Goal: Transaction & Acquisition: Subscribe to service/newsletter

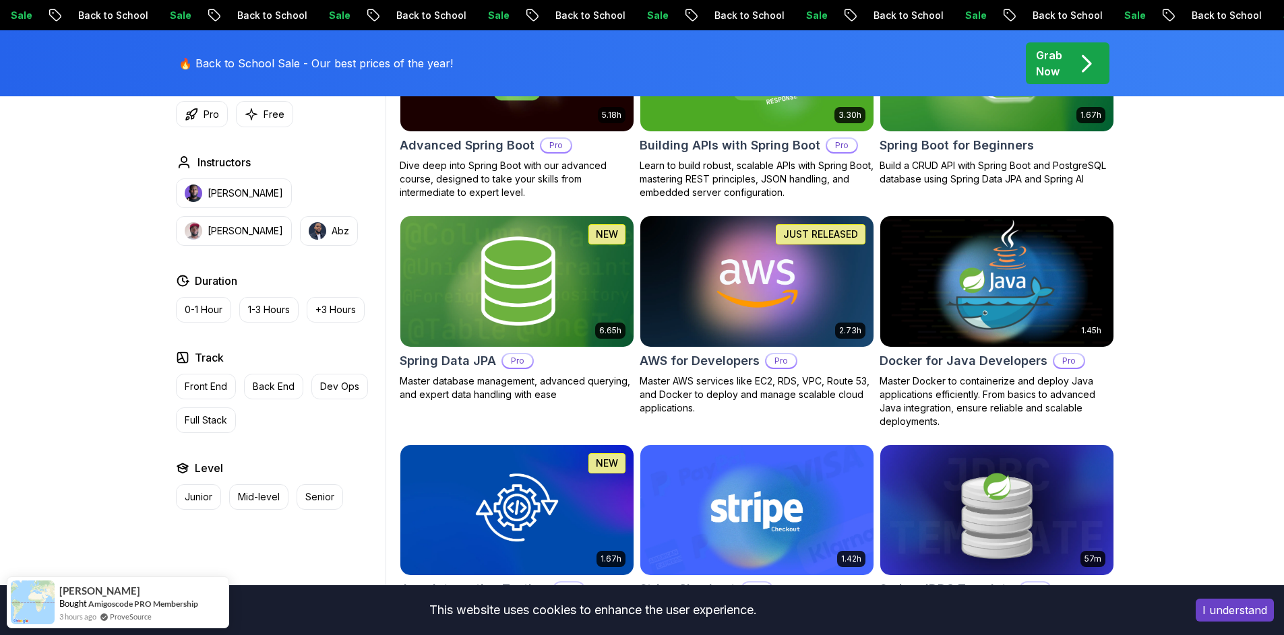
scroll to position [485, 0]
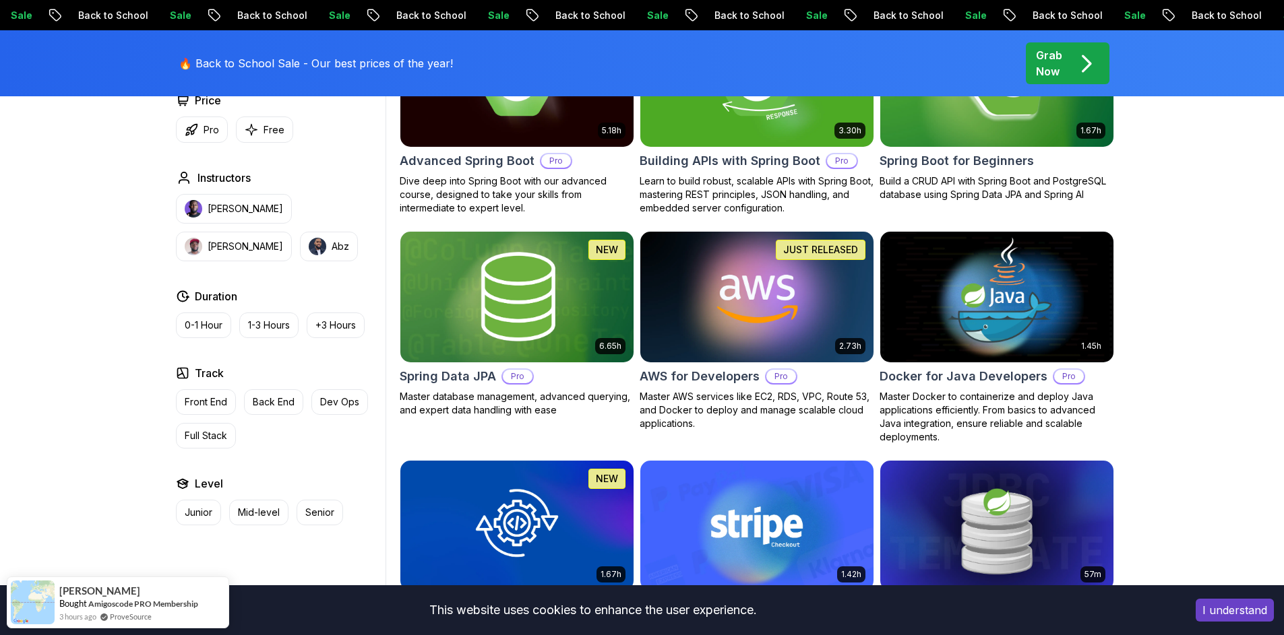
click at [1029, 97] on img at bounding box center [996, 81] width 245 height 137
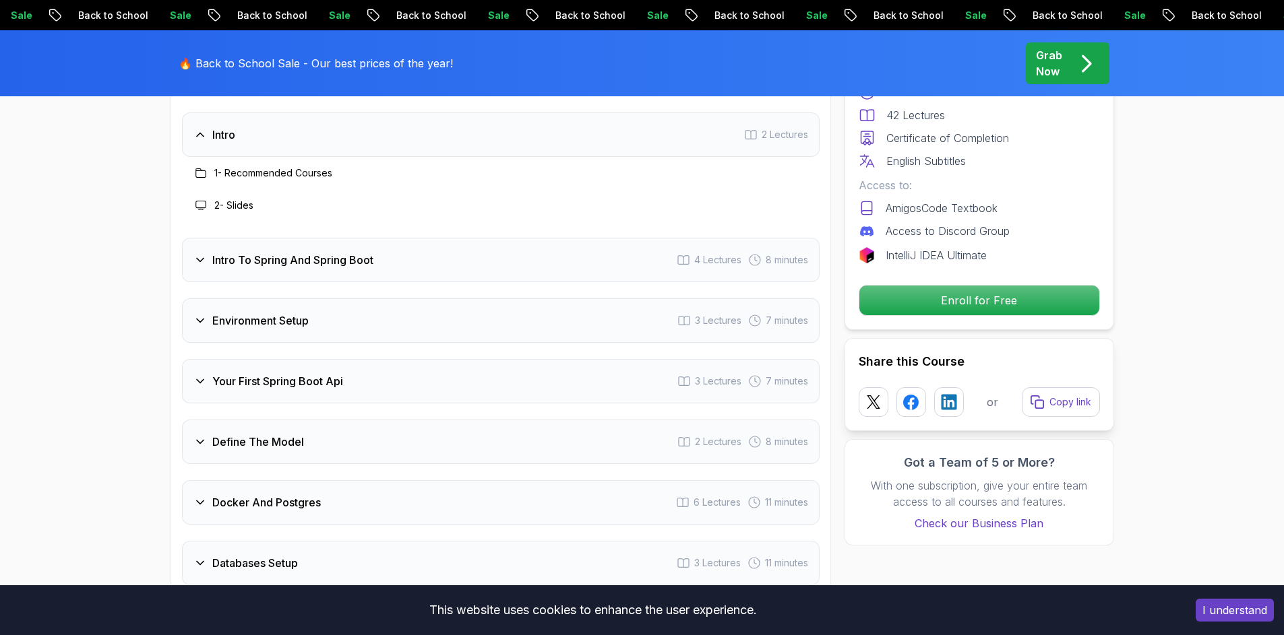
scroll to position [1698, 0]
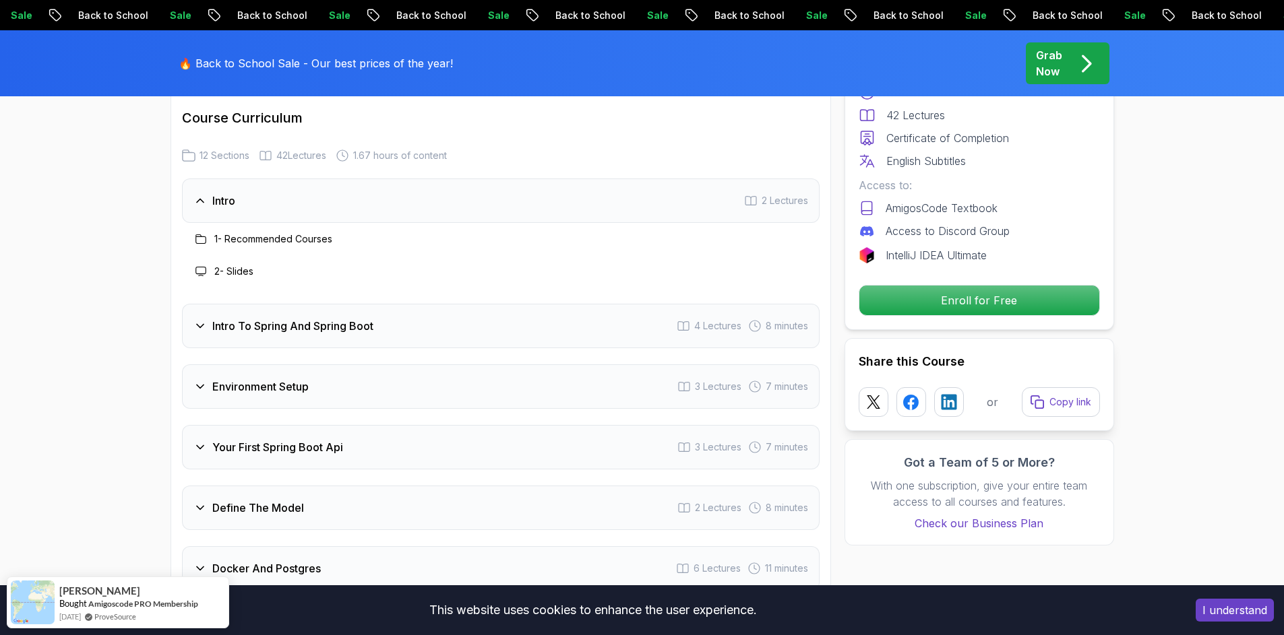
click at [328, 375] on div "Environment Setup 3 Lectures 7 minutes" at bounding box center [500, 387] width 637 height 44
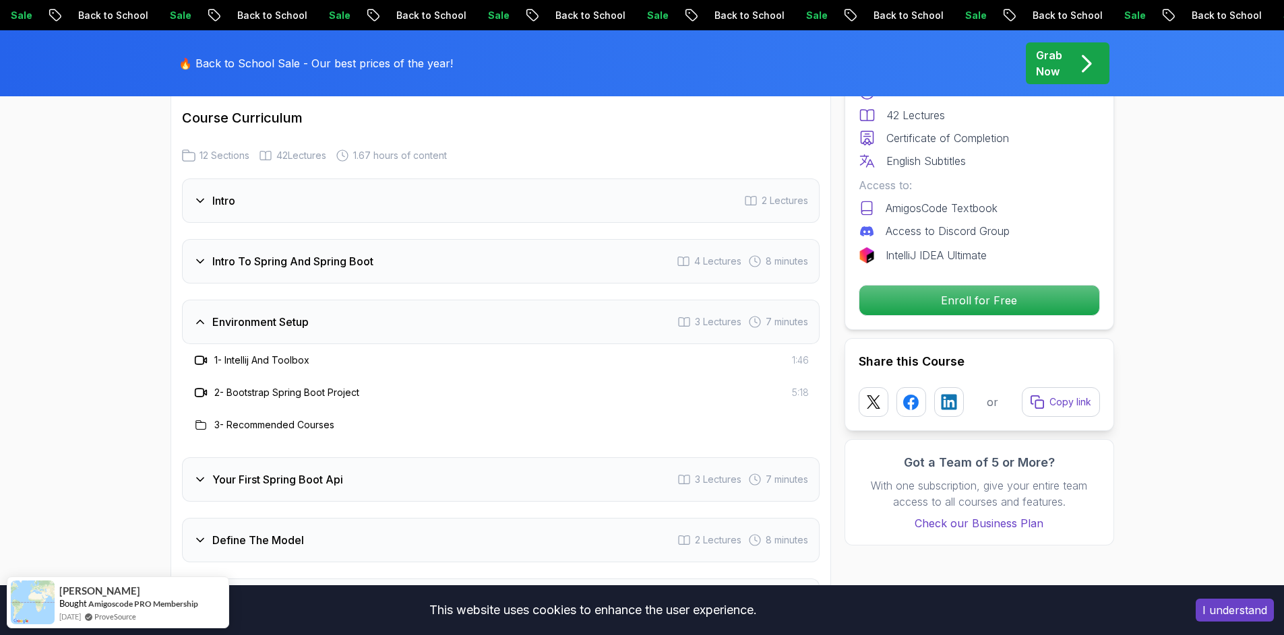
click at [236, 472] on h3 "Your First Spring Boot Api" at bounding box center [277, 480] width 131 height 16
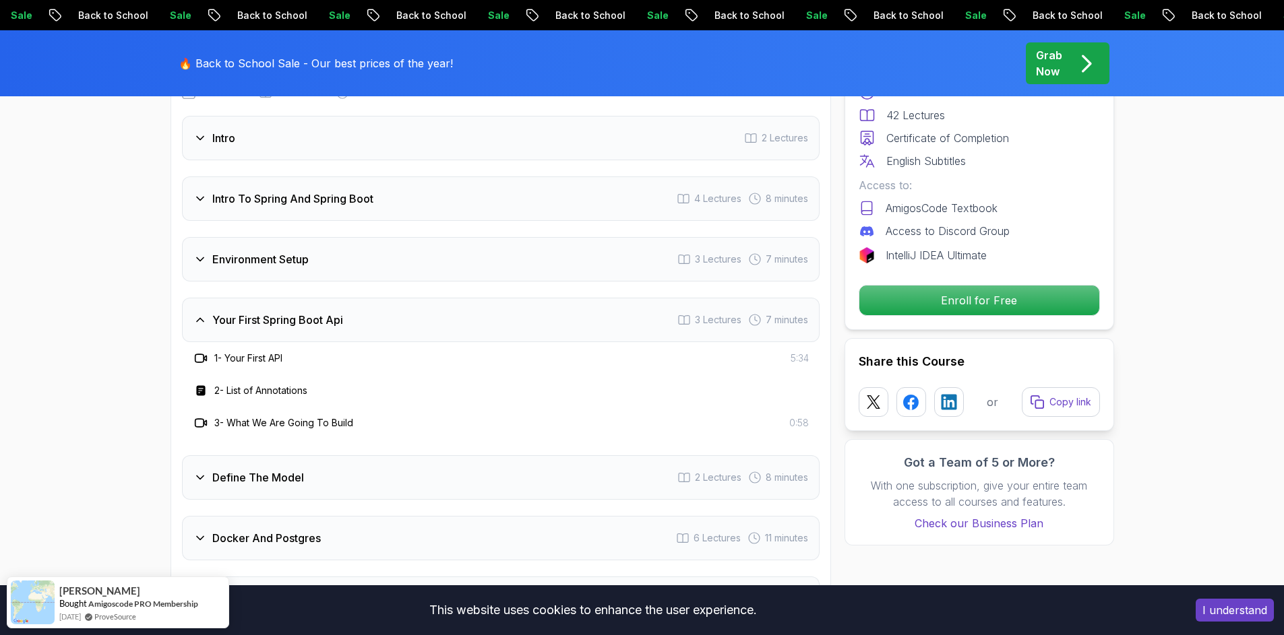
scroll to position [1860, 0]
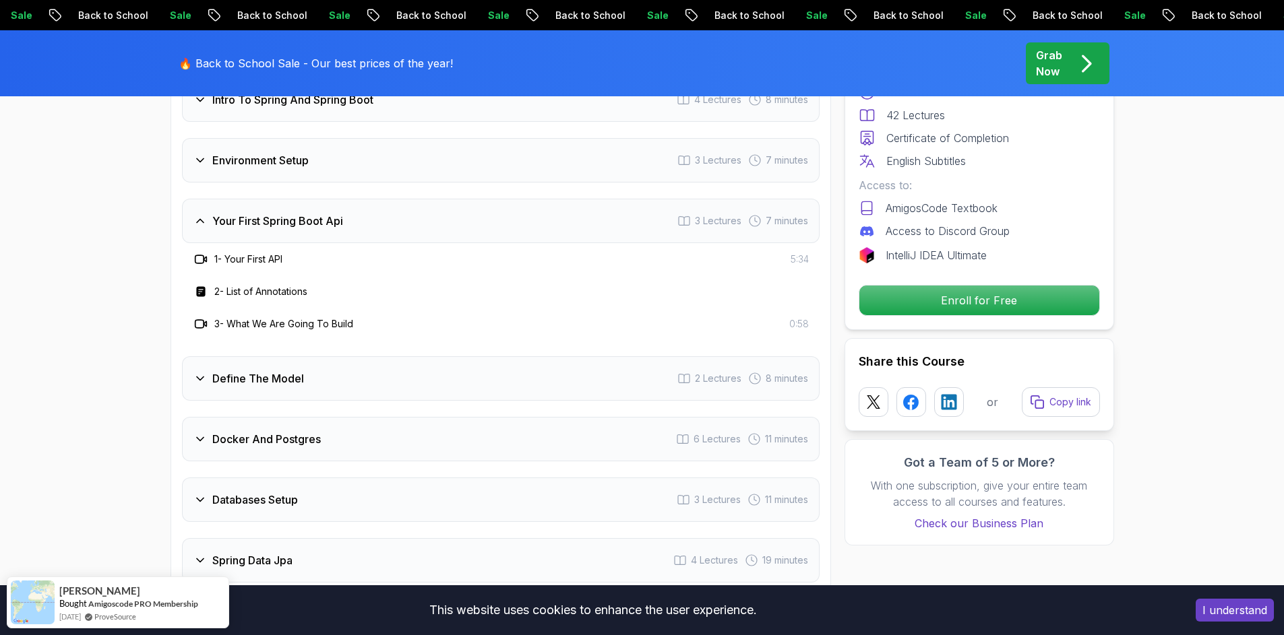
click at [269, 371] on h3 "Define The Model" at bounding box center [258, 379] width 92 height 16
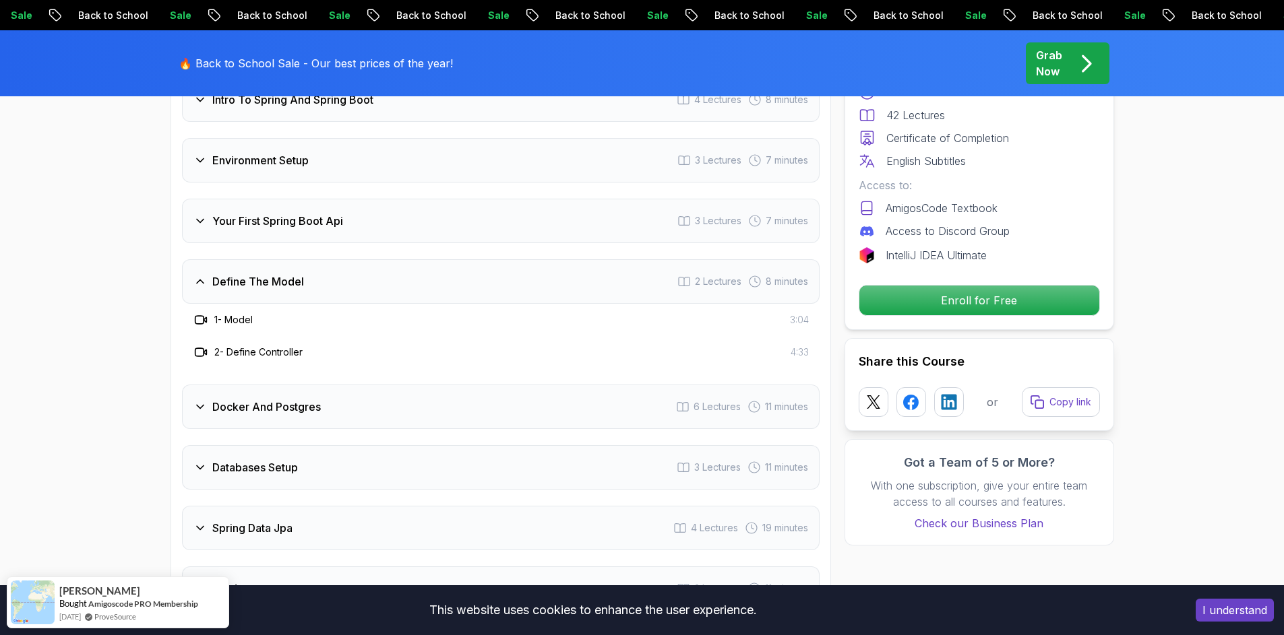
click at [250, 399] on h3 "Docker And Postgres" at bounding box center [266, 407] width 108 height 16
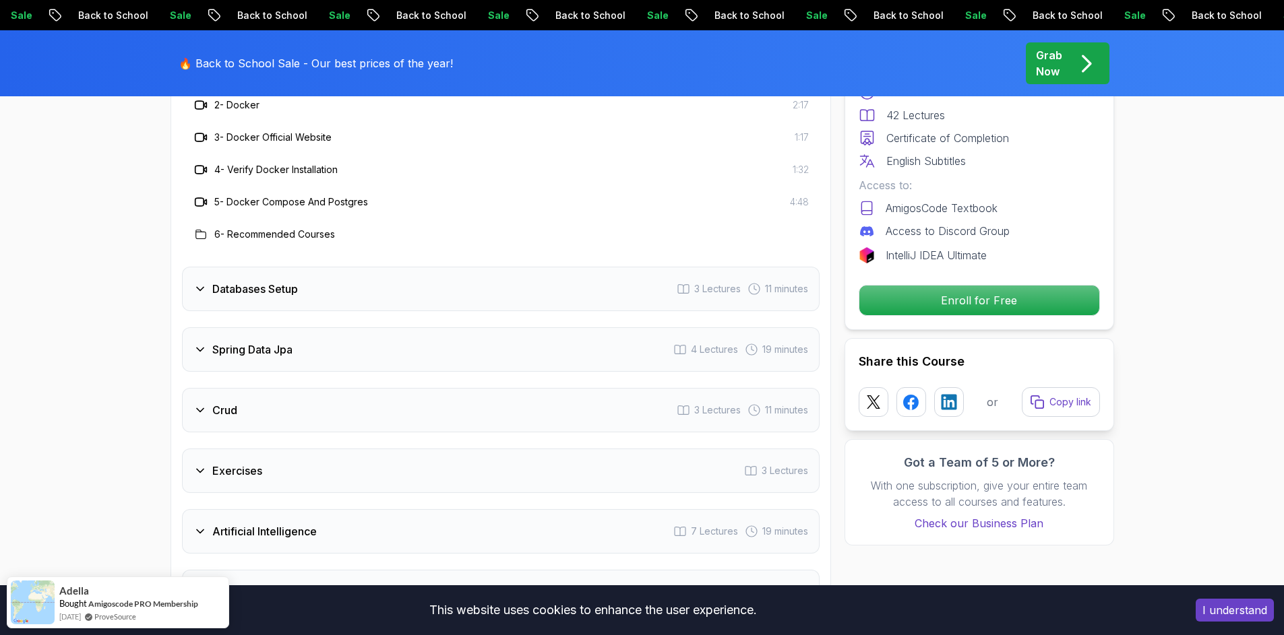
scroll to position [2264, 0]
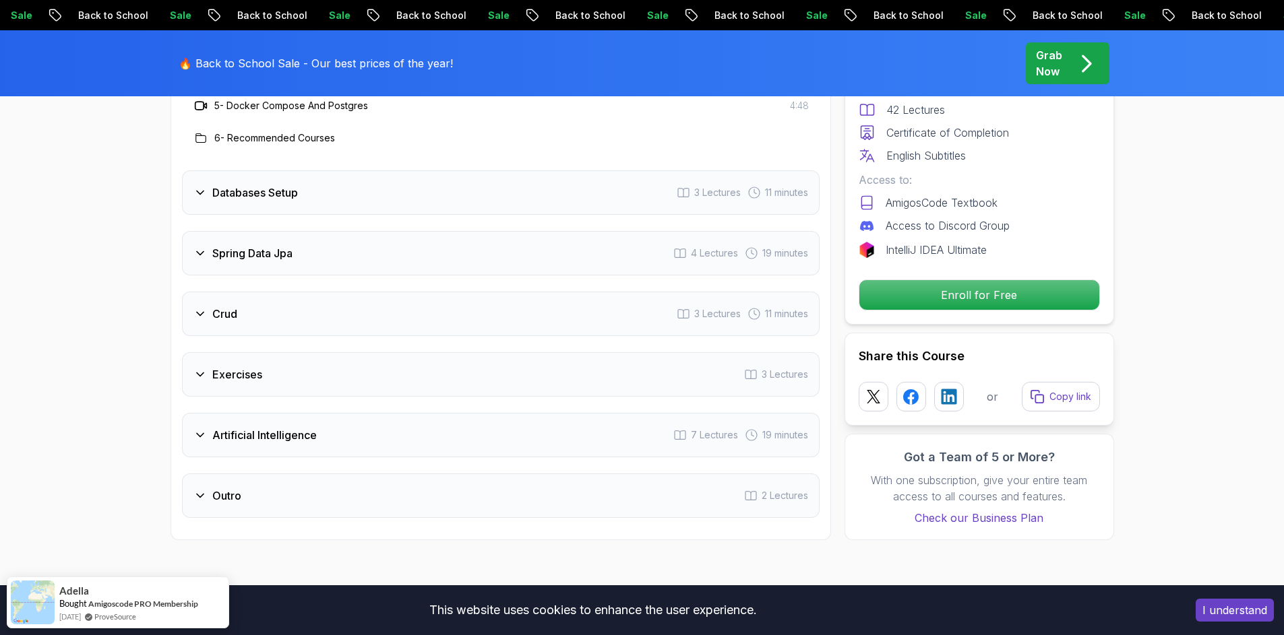
click at [231, 306] on h3 "Crud" at bounding box center [224, 314] width 25 height 16
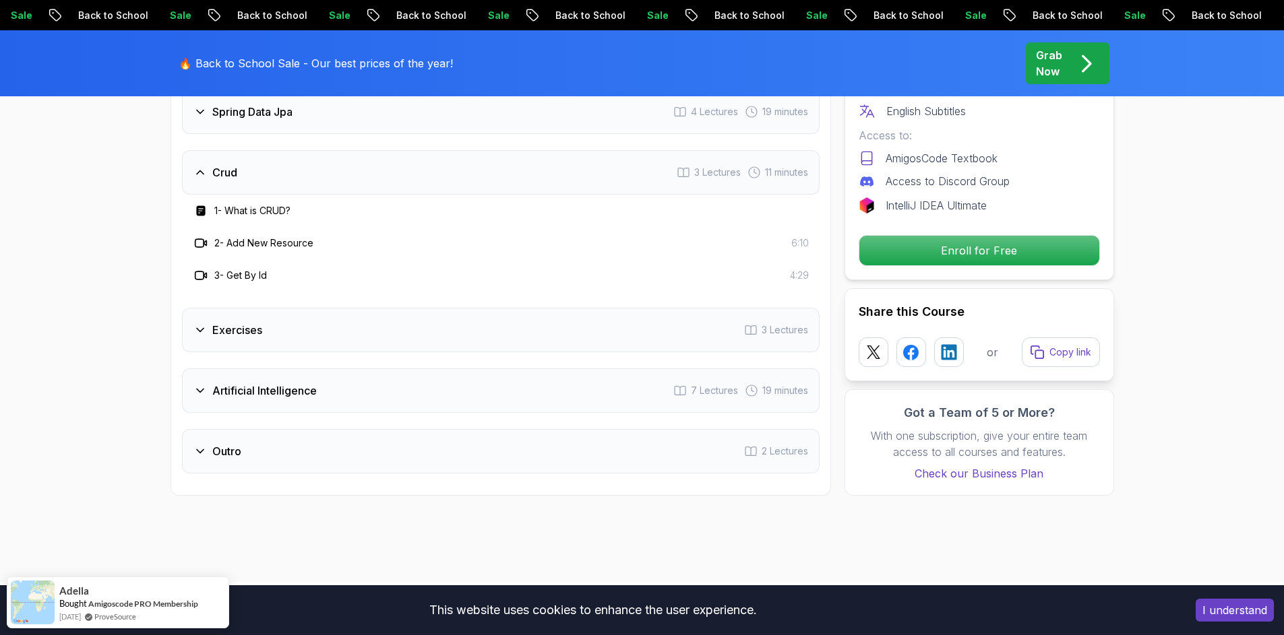
scroll to position [2183, 0]
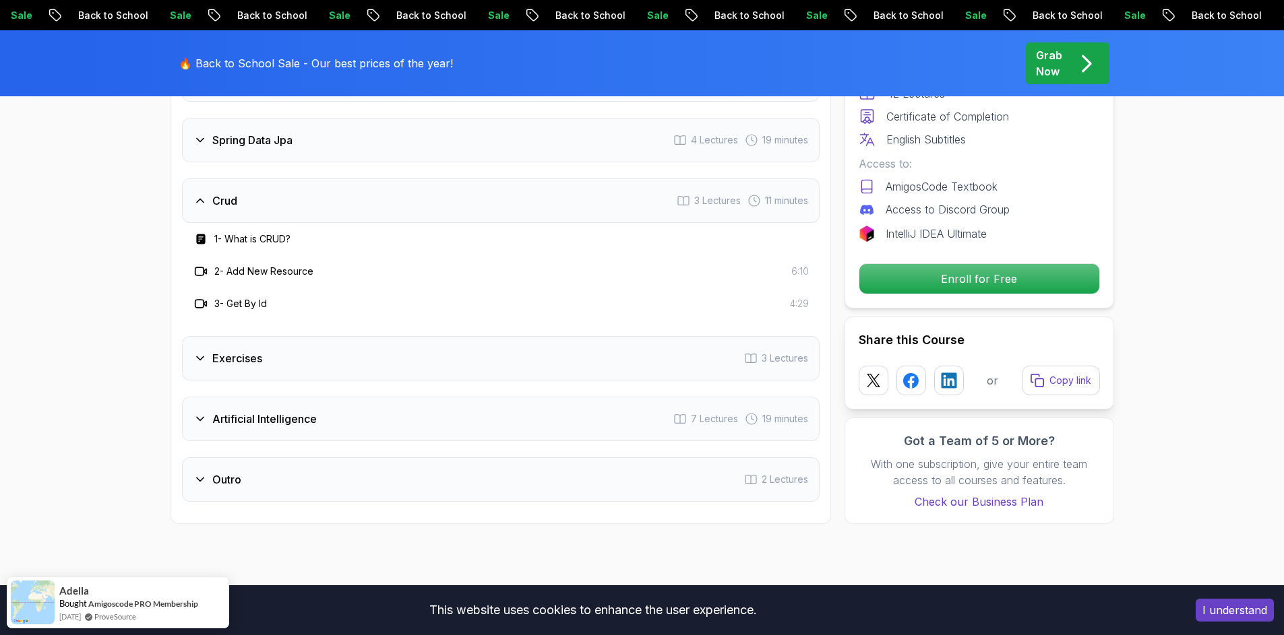
click at [248, 351] on div "Exercises 3 Lectures" at bounding box center [500, 358] width 637 height 44
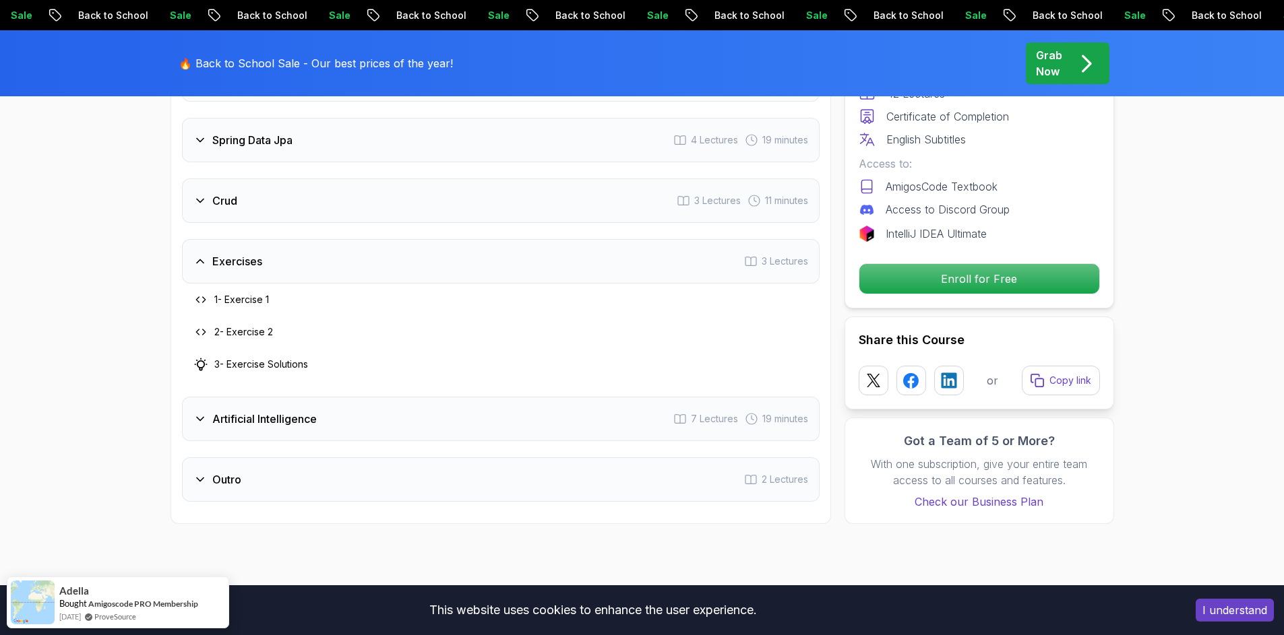
click at [260, 411] on h3 "Artificial Intelligence" at bounding box center [264, 419] width 104 height 16
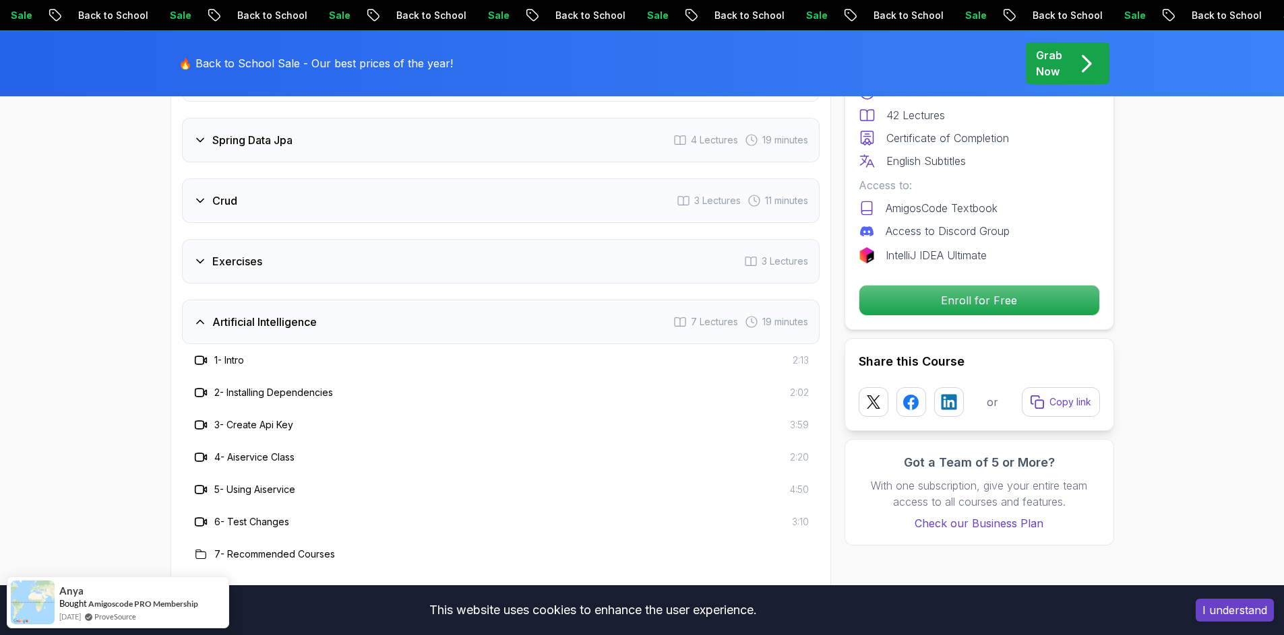
click at [262, 314] on div "Artificial Intelligence 7 Lectures 19 minutes" at bounding box center [500, 322] width 637 height 44
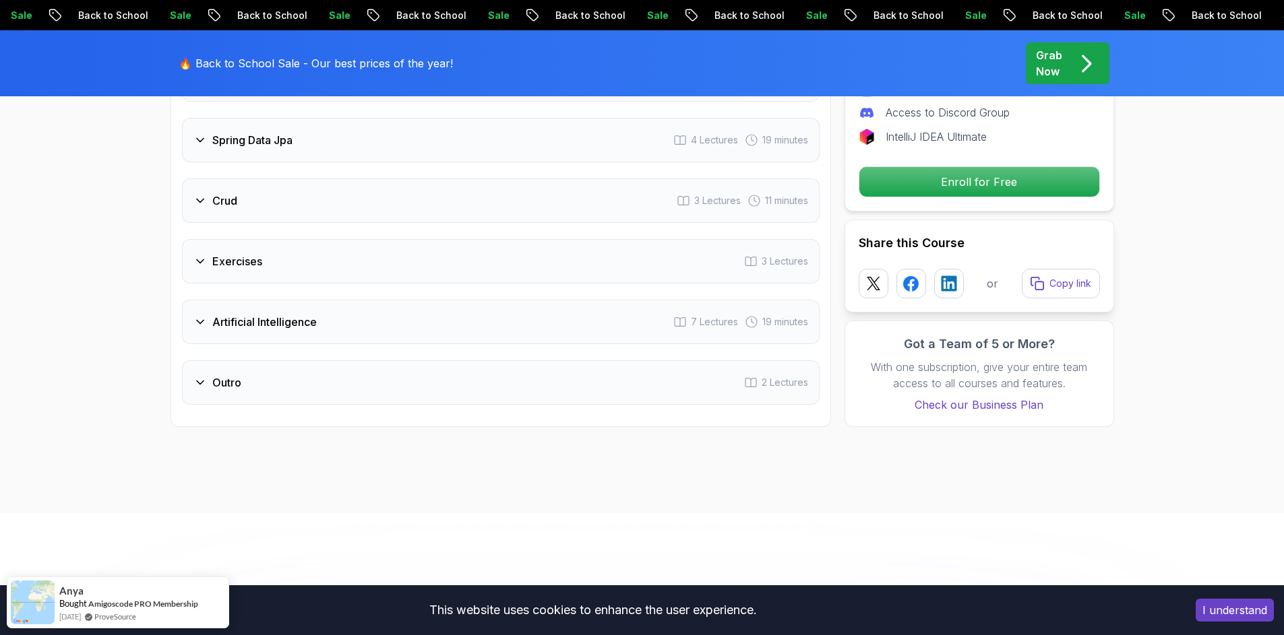
click at [261, 253] on h3 "Exercises" at bounding box center [237, 261] width 50 height 16
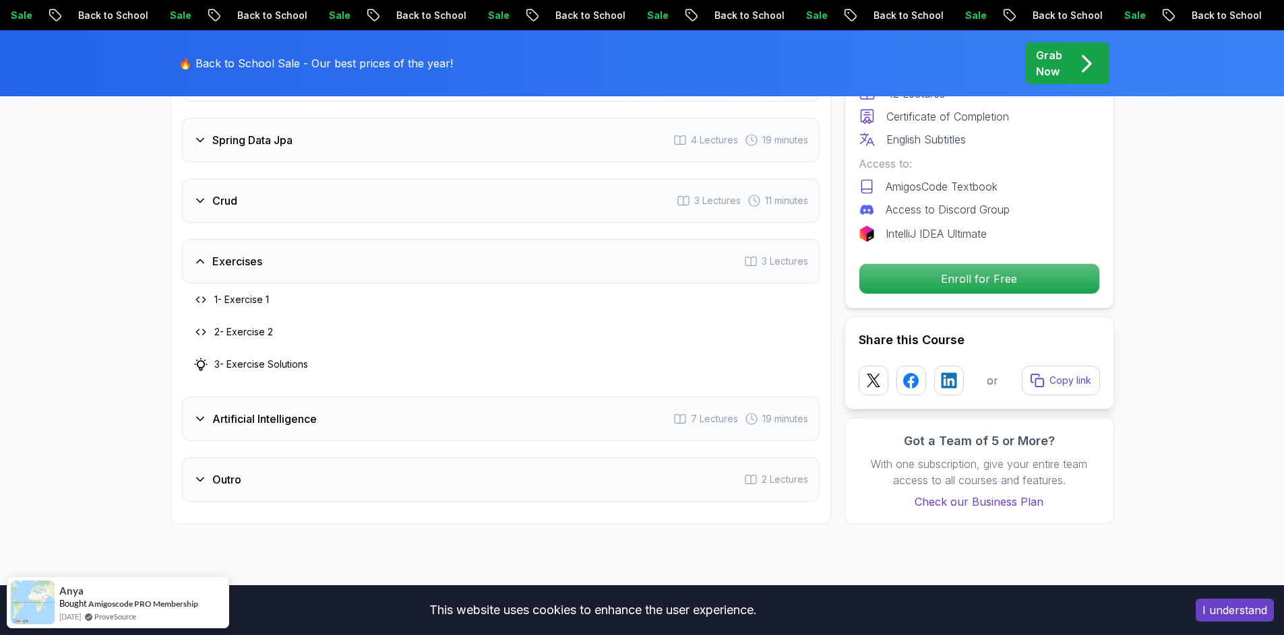
click at [261, 253] on h3 "Exercises" at bounding box center [237, 261] width 50 height 16
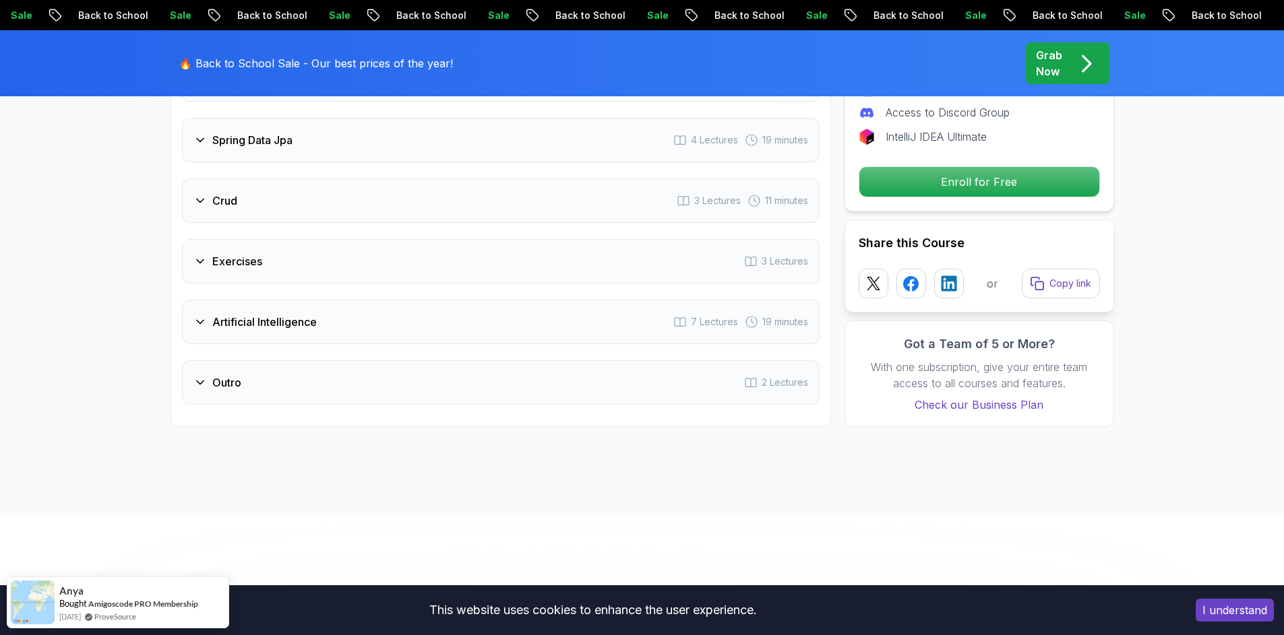
click at [268, 179] on div "Crud 3 Lectures 11 minutes" at bounding box center [500, 201] width 637 height 44
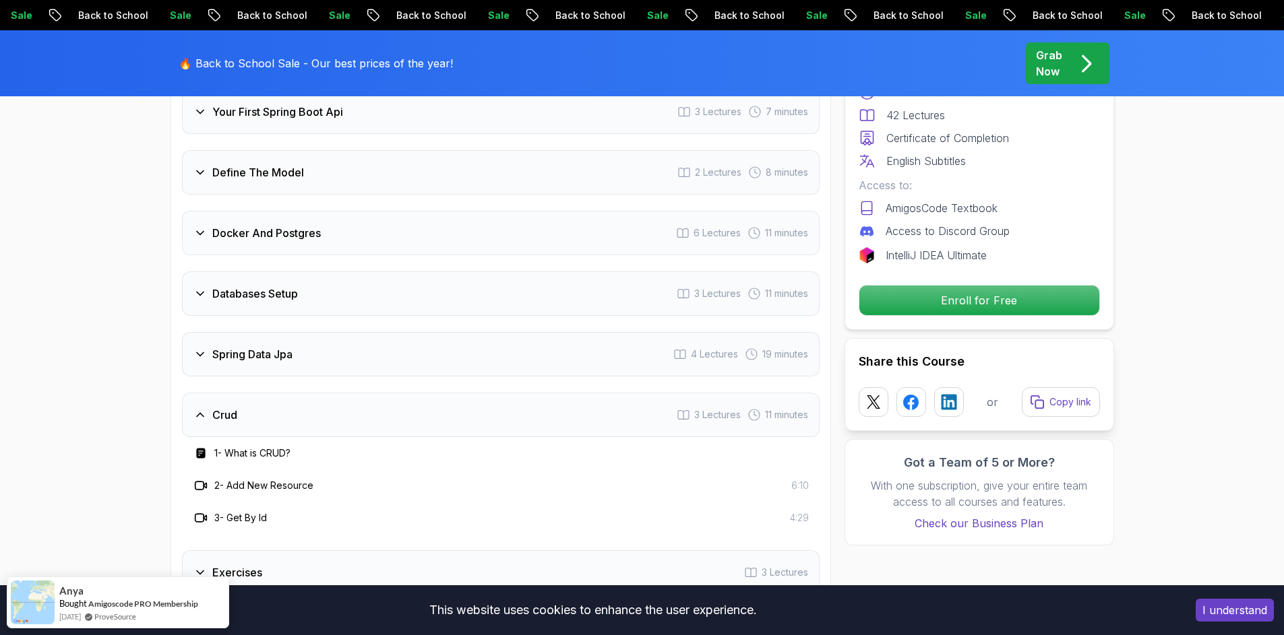
scroll to position [1941, 0]
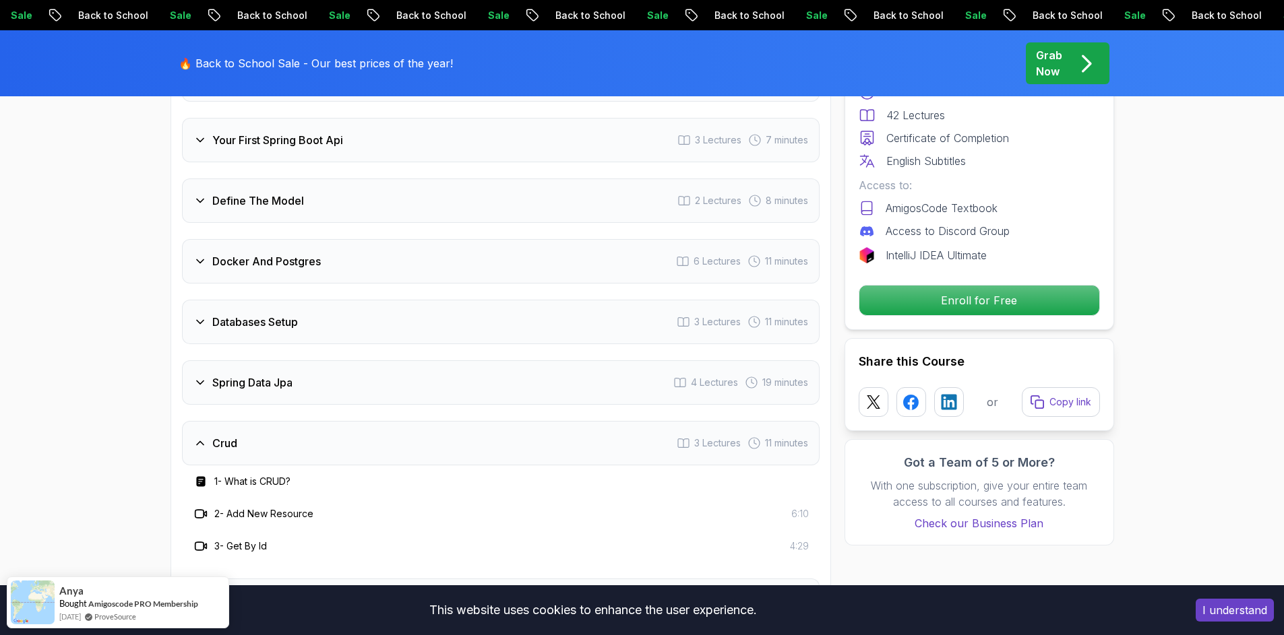
click at [263, 421] on div "Crud 3 Lectures 11 minutes" at bounding box center [500, 443] width 637 height 44
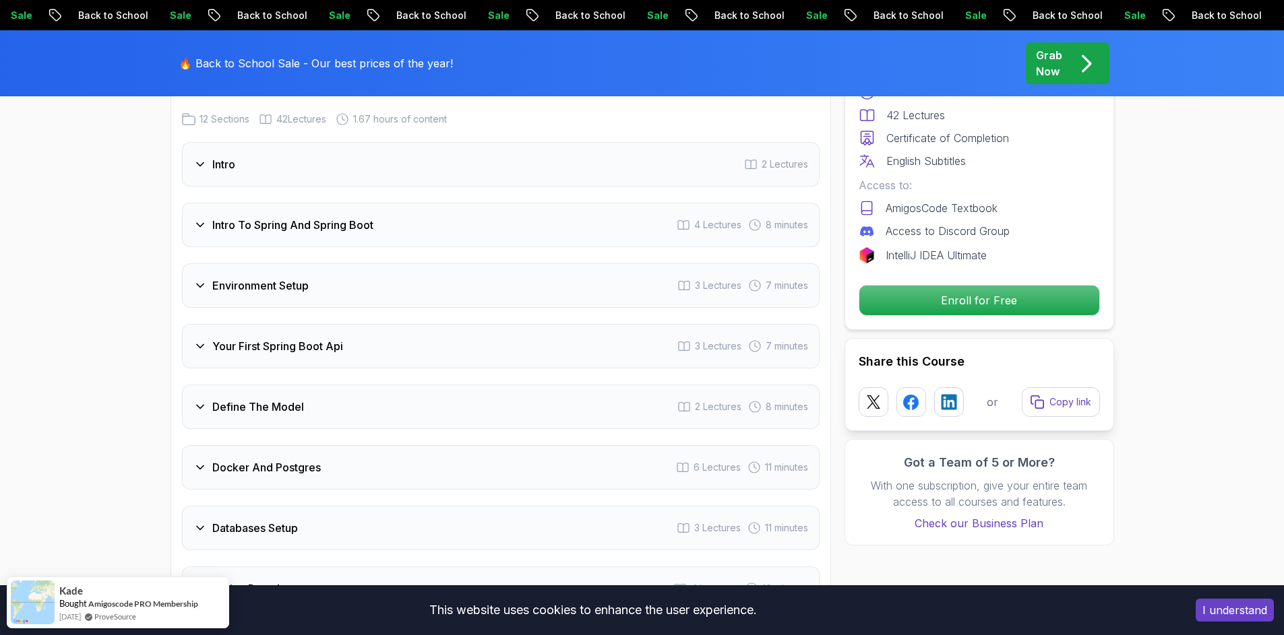
scroll to position [1617, 0]
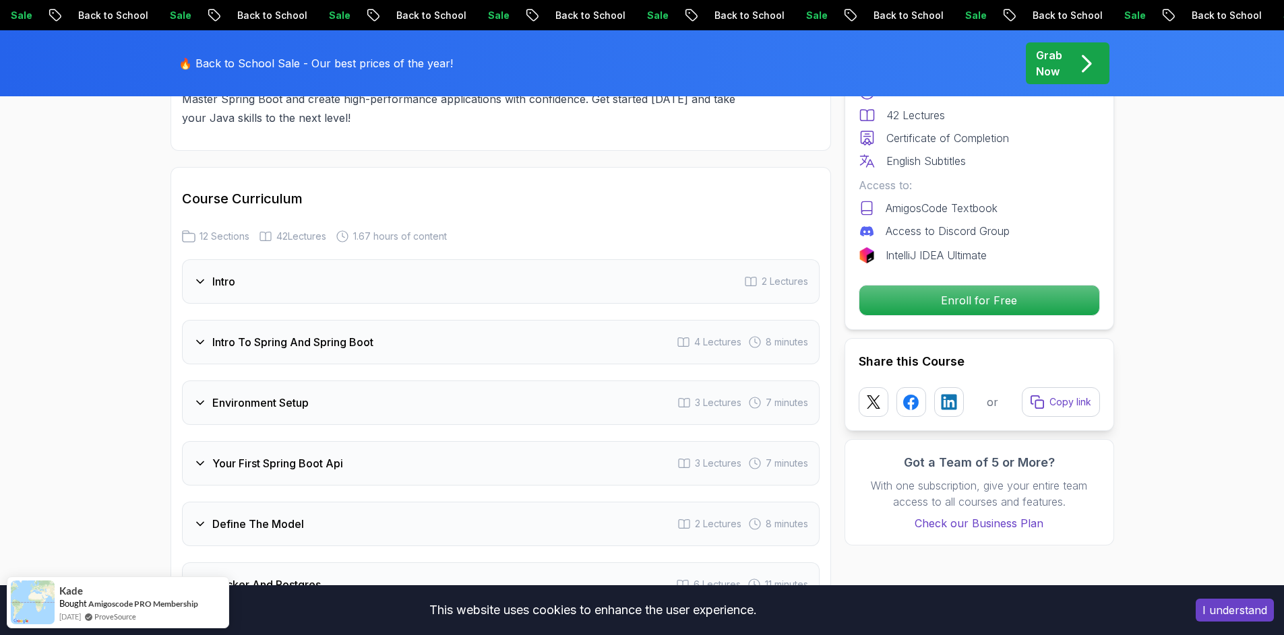
click at [320, 334] on h3 "Intro To Spring And Spring Boot" at bounding box center [292, 342] width 161 height 16
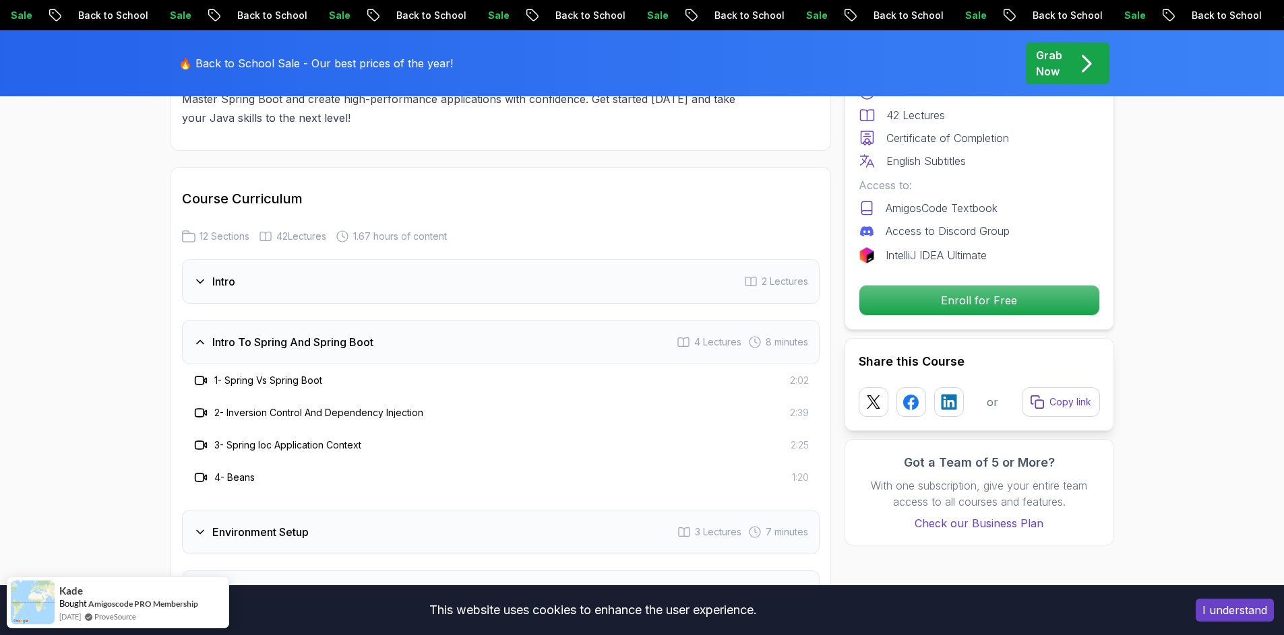
click at [282, 320] on div "Intro To Spring And Spring Boot 4 Lectures 8 minutes" at bounding box center [500, 342] width 637 height 44
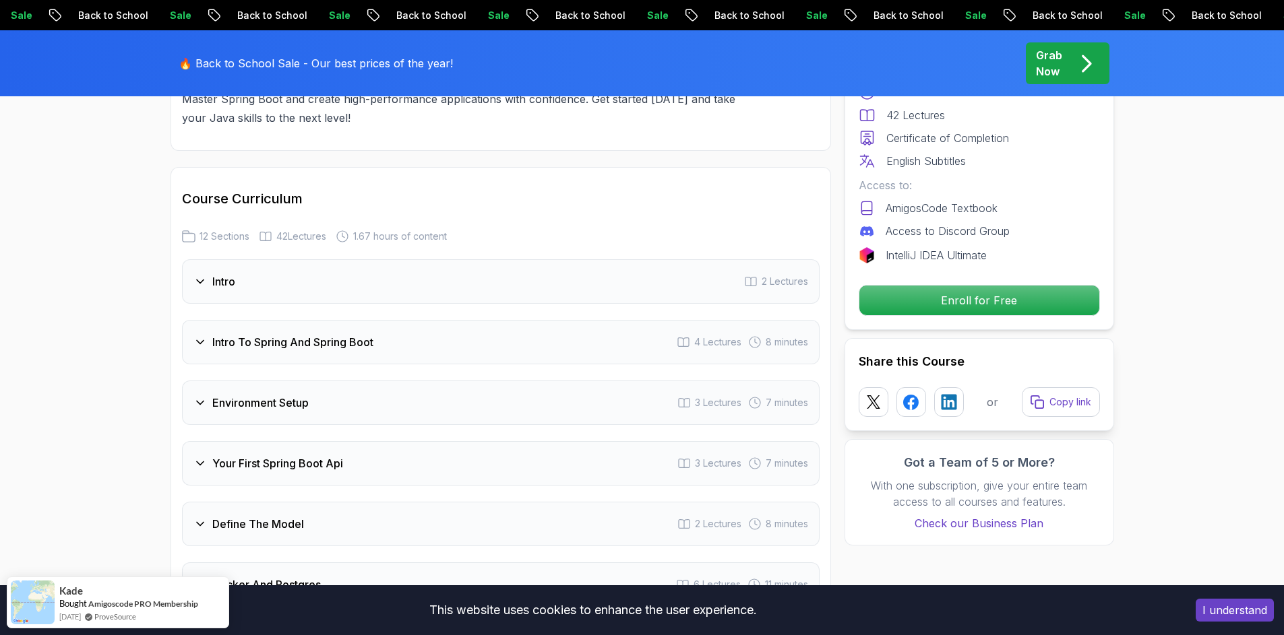
click at [276, 278] on div "Intro 2 Lectures" at bounding box center [500, 281] width 637 height 44
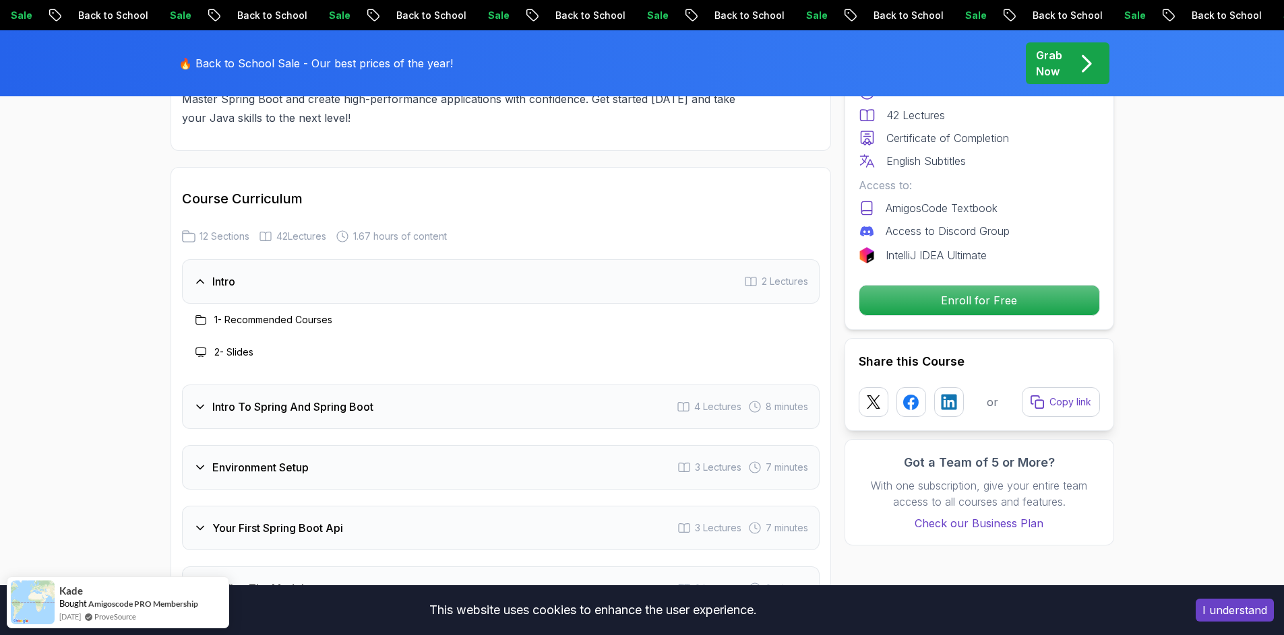
click at [276, 275] on div "Intro 2 Lectures" at bounding box center [500, 281] width 637 height 44
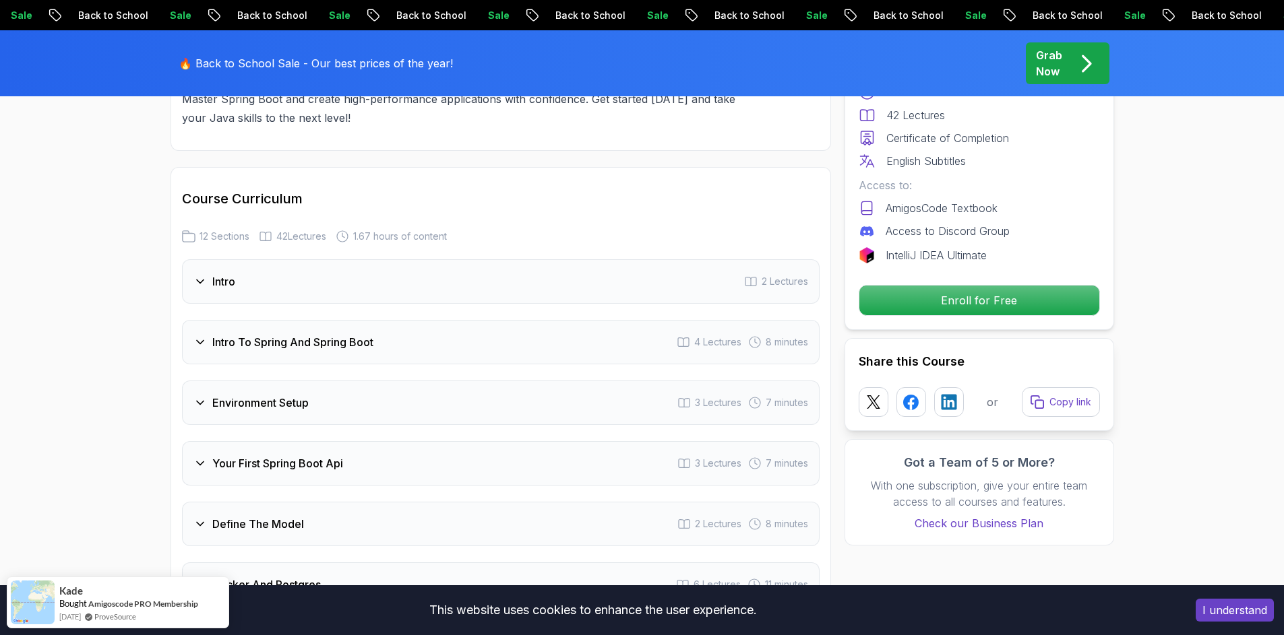
click at [303, 401] on div "Environment Setup 3 Lectures 7 minutes" at bounding box center [500, 403] width 637 height 44
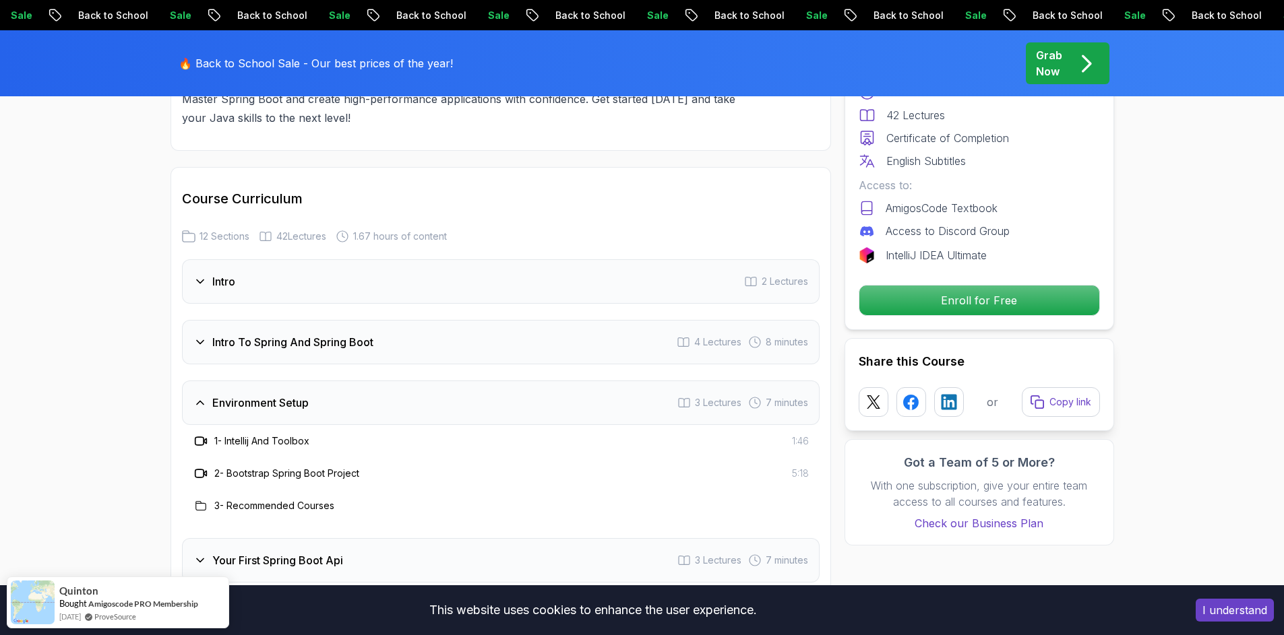
click at [309, 395] on h3 "Environment Setup" at bounding box center [260, 403] width 96 height 16
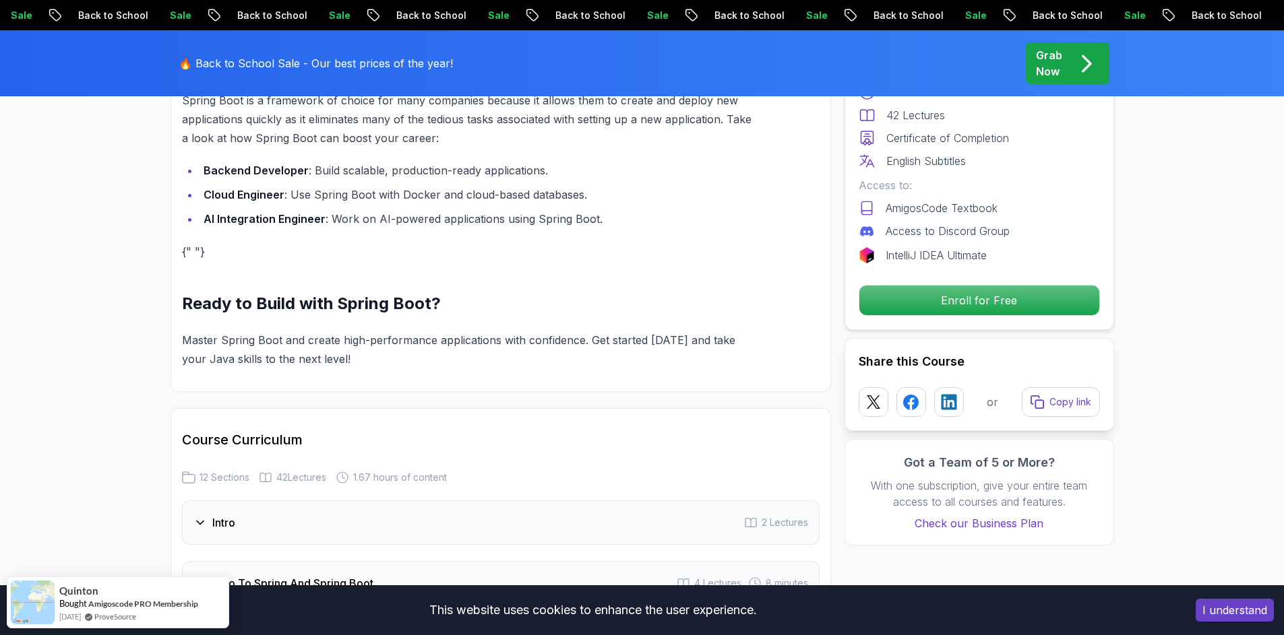
scroll to position [1375, 0]
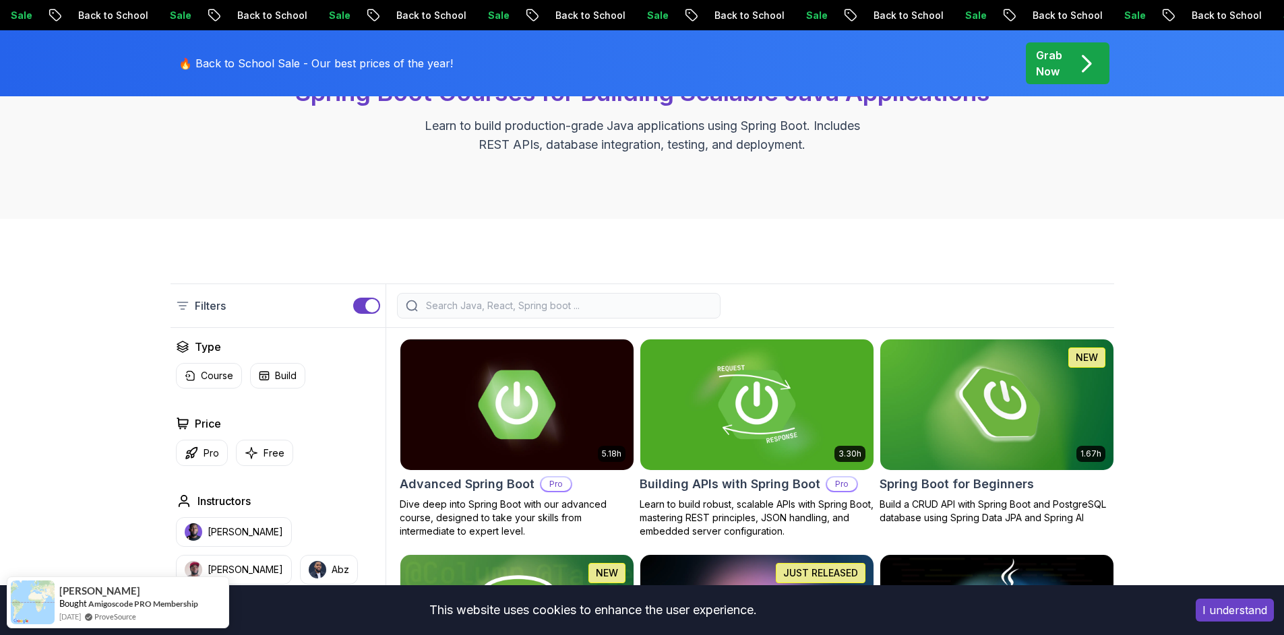
scroll to position [81, 0]
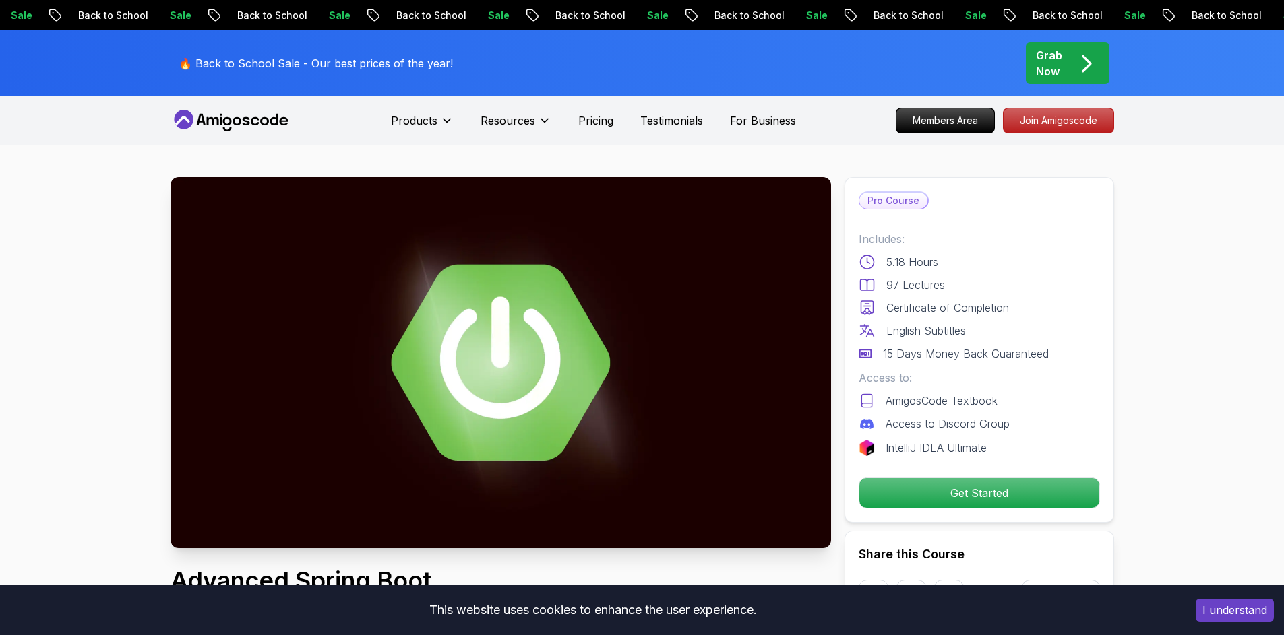
click at [889, 193] on p "Pro Course" at bounding box center [893, 201] width 68 height 16
click at [890, 196] on p "Pro Course" at bounding box center [893, 201] width 68 height 16
click at [891, 196] on p "Pro Course" at bounding box center [893, 201] width 68 height 16
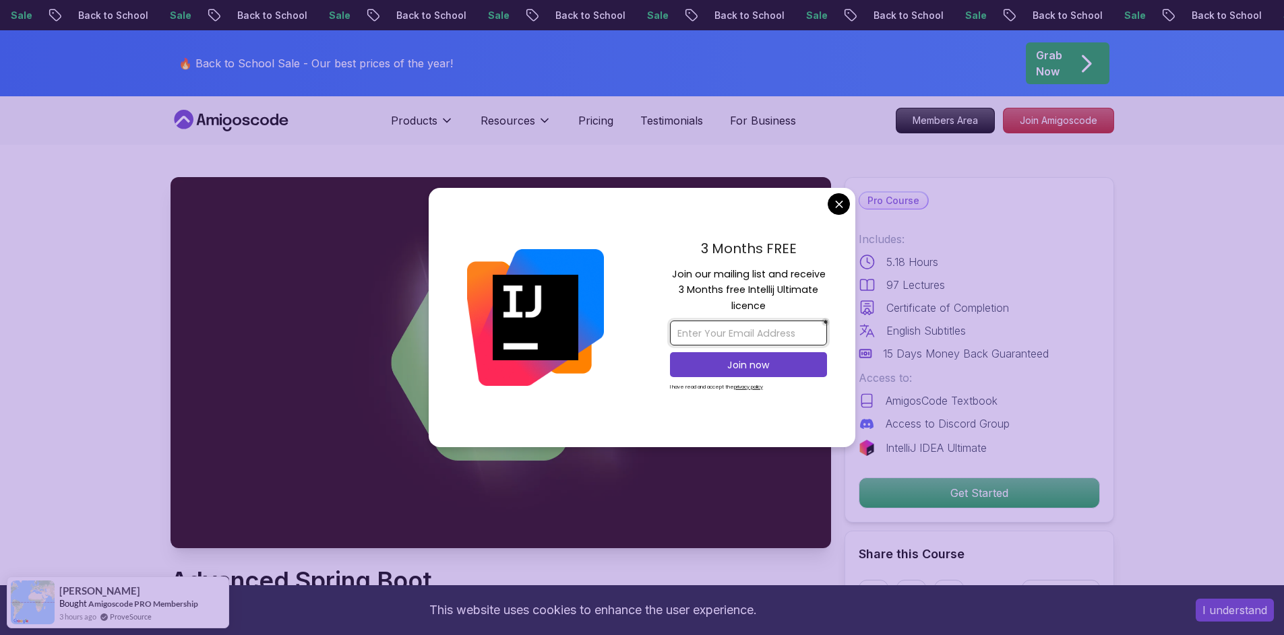
click at [761, 333] on input "email" at bounding box center [748, 333] width 157 height 25
type input "[EMAIL_ADDRESS][DOMAIN_NAME]"
click at [745, 367] on p "Join now" at bounding box center [748, 364] width 127 height 13
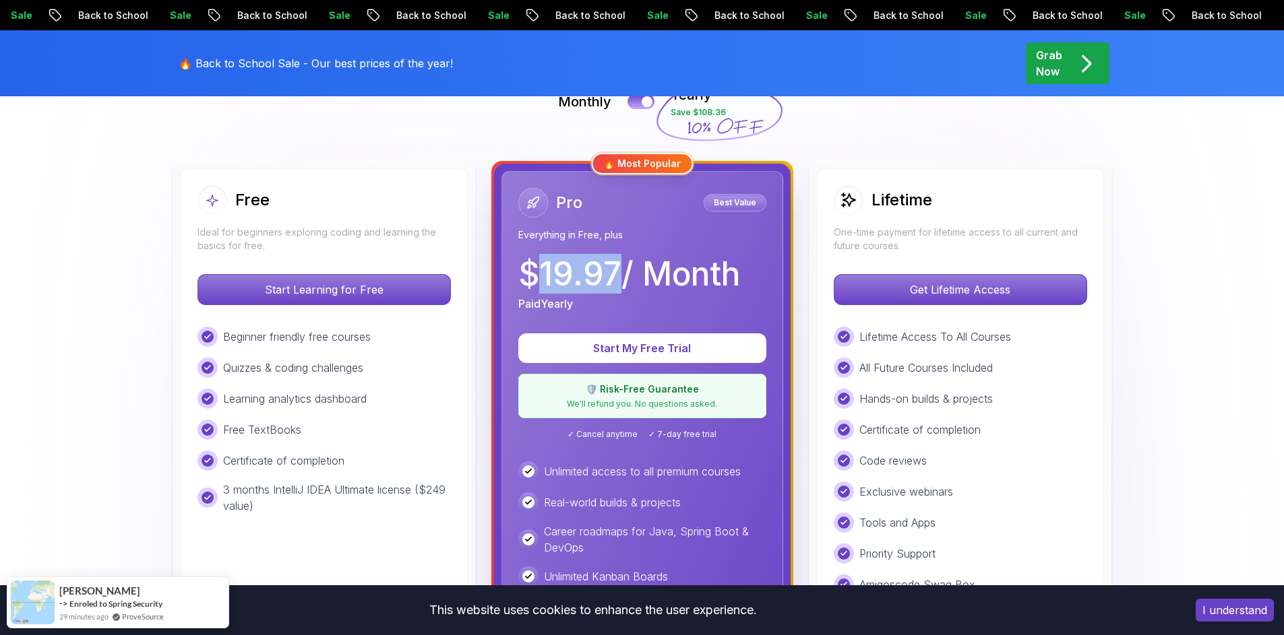
scroll to position [323, 0]
